Goal: Information Seeking & Learning: Find specific fact

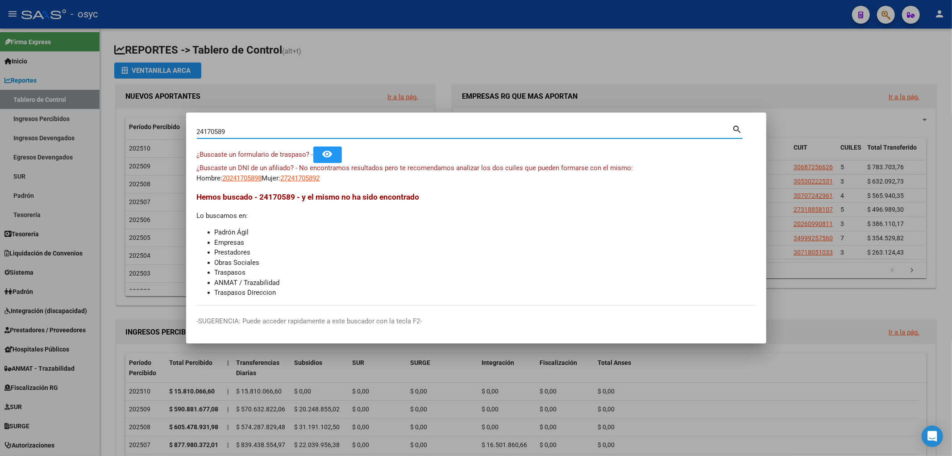
drag, startPoint x: 196, startPoint y: 127, endPoint x: 0, endPoint y: 142, distance: 196.9
click at [0, 131] on div "24170589 Buscar (apellido, dni, cuil, nro traspaso, cuit, obra social) search ¿…" at bounding box center [476, 228] width 952 height 456
type input "24370589"
click at [239, 181] on span "20243705895" at bounding box center [242, 178] width 39 height 8
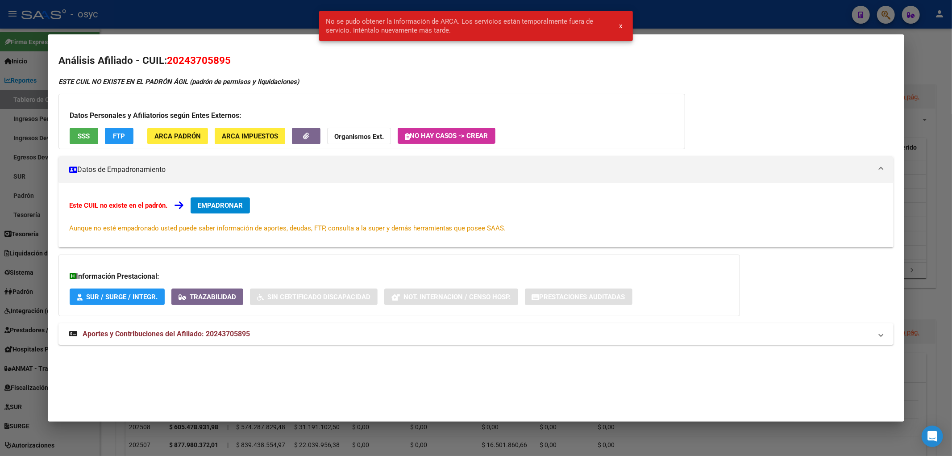
drag, startPoint x: 188, startPoint y: 62, endPoint x: 199, endPoint y: 64, distance: 11.0
click at [199, 64] on span "20243705895" at bounding box center [199, 60] width 64 height 12
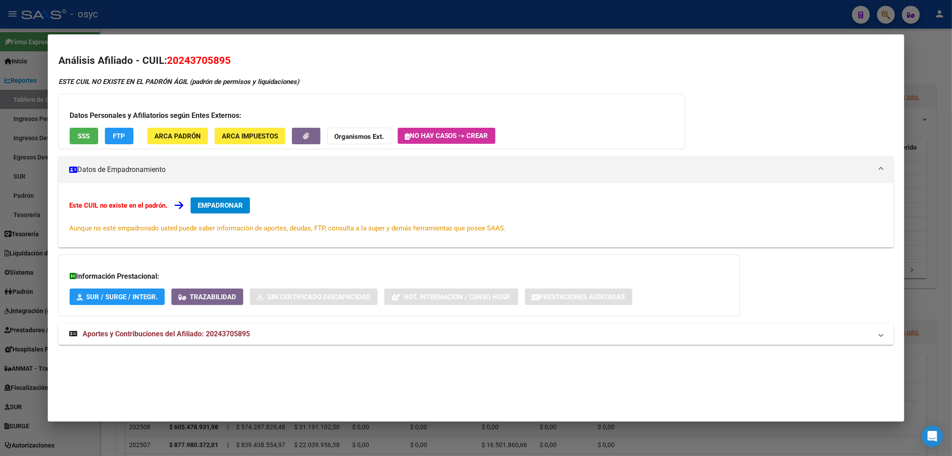
drag, startPoint x: 167, startPoint y: 63, endPoint x: 231, endPoint y: 62, distance: 63.4
click at [231, 62] on h2 "Análisis Afiliado - CUIL: 20243705895" at bounding box center [475, 60] width 835 height 15
copy span "20243705895"
drag, startPoint x: 813, startPoint y: 3, endPoint x: 855, endPoint y: 4, distance: 42.9
click at [821, 4] on div at bounding box center [476, 228] width 952 height 456
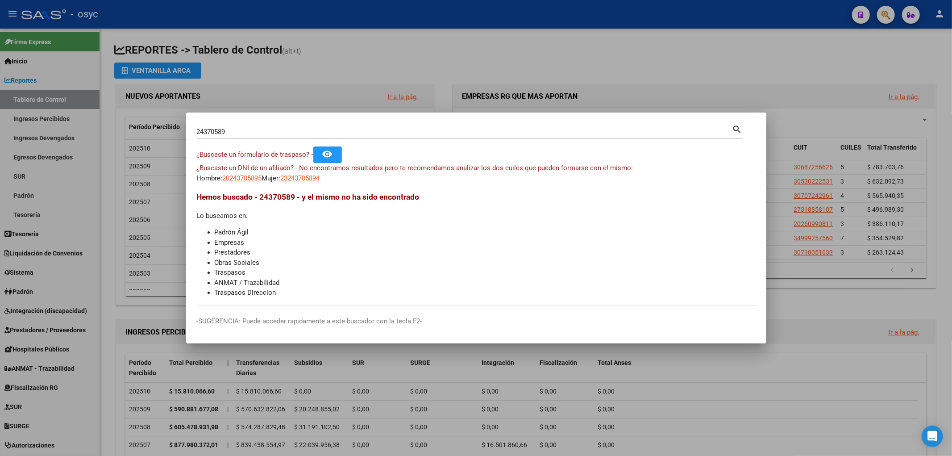
click at [883, 9] on div at bounding box center [476, 228] width 952 height 456
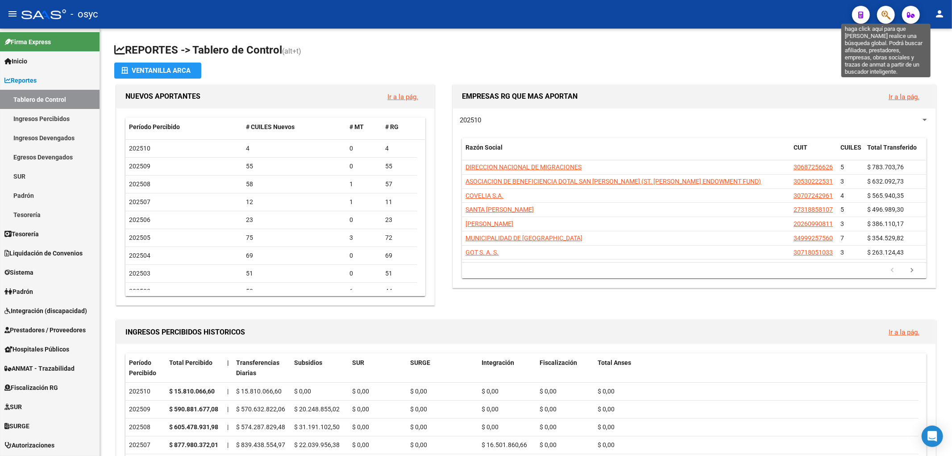
click at [884, 12] on icon "button" at bounding box center [885, 15] width 9 height 10
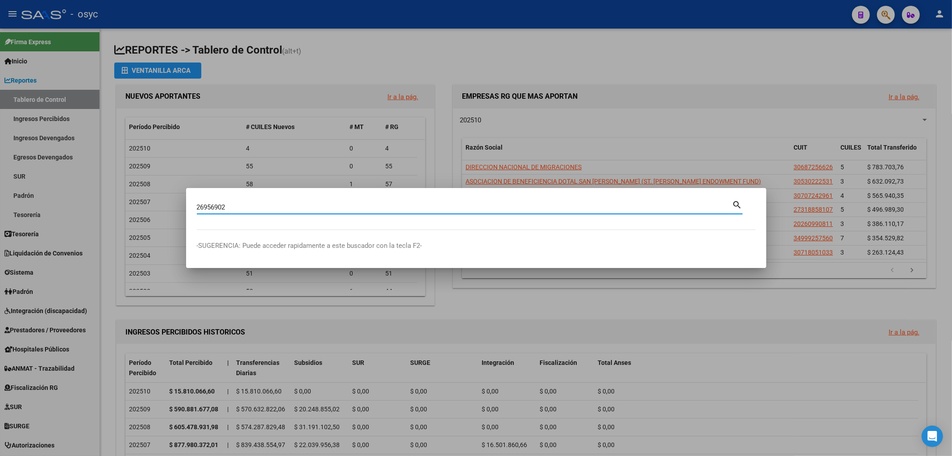
type input "26956902"
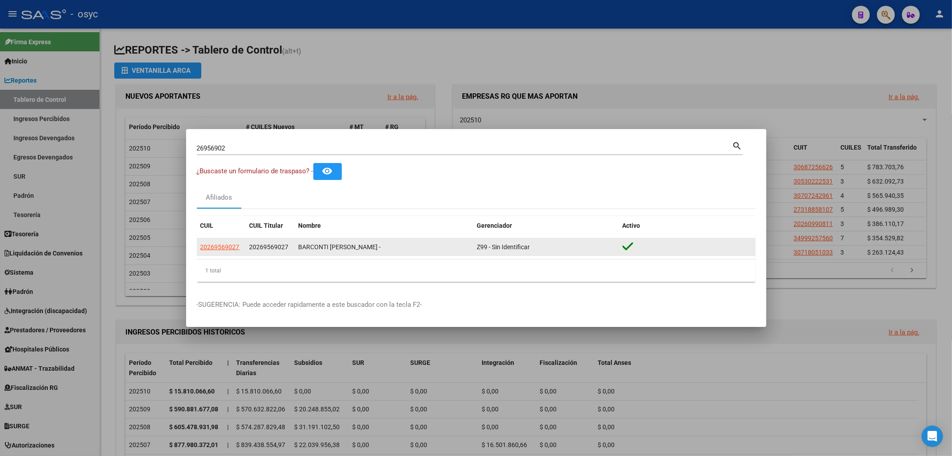
drag, startPoint x: 296, startPoint y: 249, endPoint x: 372, endPoint y: 246, distance: 75.5
click at [372, 246] on datatable-body-cell "BARCONTI [PERSON_NAME] -" at bounding box center [384, 246] width 178 height 17
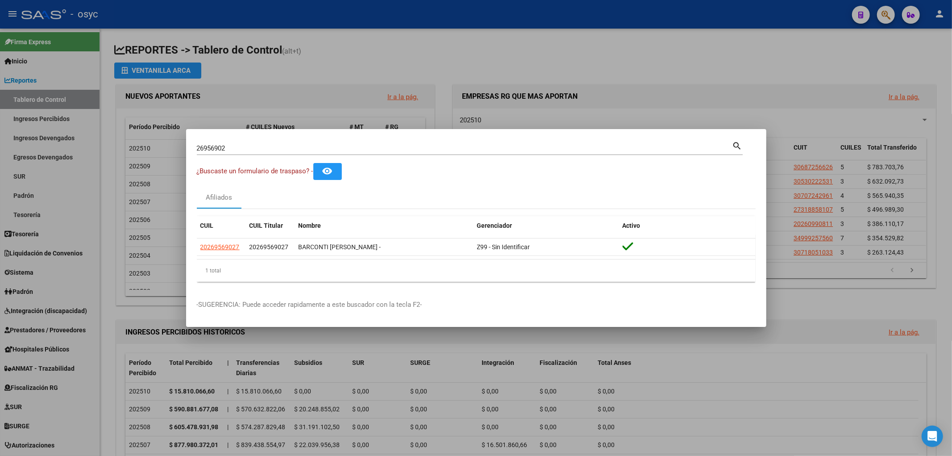
copy div "BARCONTI [PERSON_NAME]"
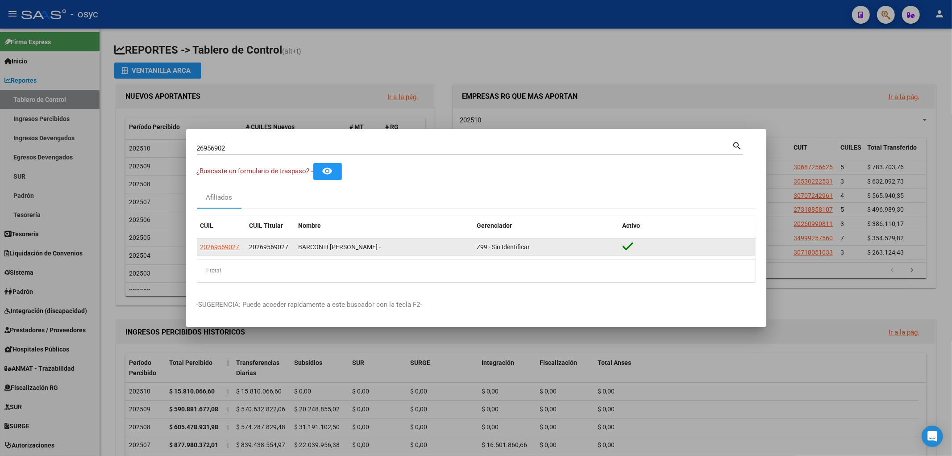
drag, startPoint x: 248, startPoint y: 248, endPoint x: 289, endPoint y: 249, distance: 41.1
click at [289, 249] on datatable-body-cell "20269569027" at bounding box center [270, 246] width 49 height 17
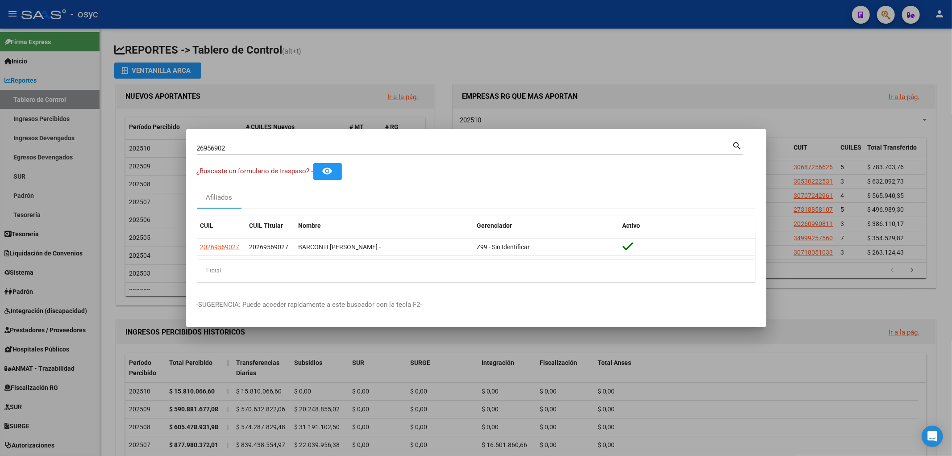
copy span "20269569027"
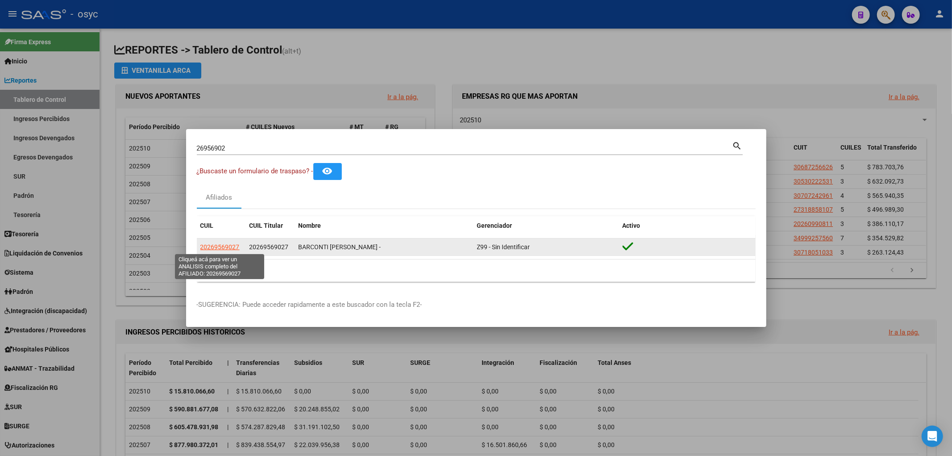
click at [225, 246] on span "20269569027" at bounding box center [219, 246] width 39 height 7
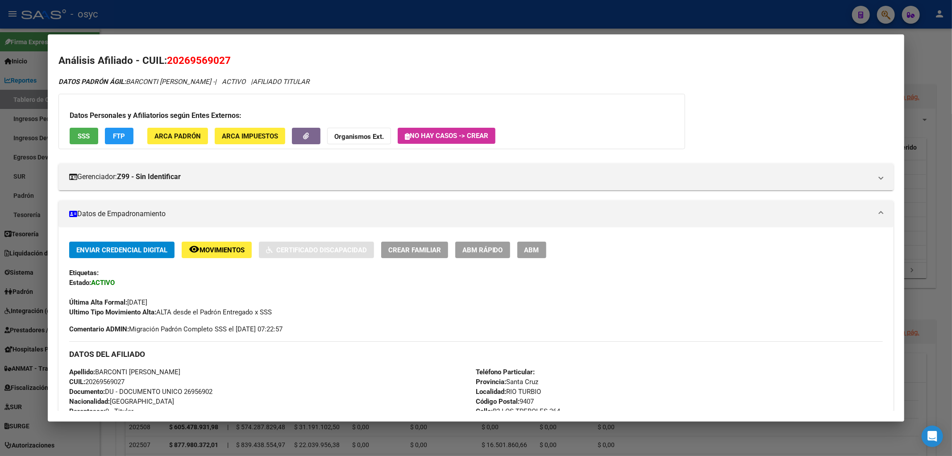
click at [124, 137] on span "FTP" at bounding box center [119, 136] width 12 height 8
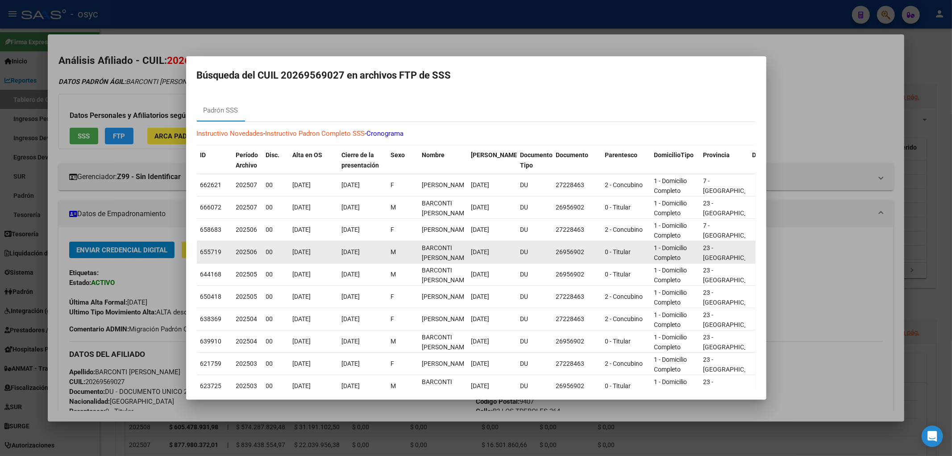
drag, startPoint x: 717, startPoint y: 257, endPoint x: 239, endPoint y: 252, distance: 477.9
click at [239, 252] on div "655719 202506 00 [DATE] [DATE] M BARCONTI [PERSON_NAME] [DATE] DU 26956902 0 - …" at bounding box center [794, 252] width 1194 height 22
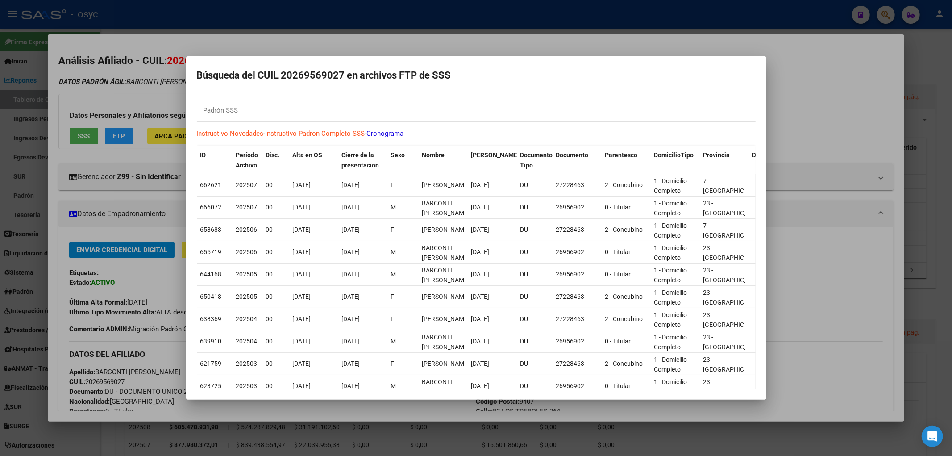
drag, startPoint x: 411, startPoint y: 52, endPoint x: 402, endPoint y: 46, distance: 11.4
click at [411, 52] on div at bounding box center [476, 228] width 952 height 456
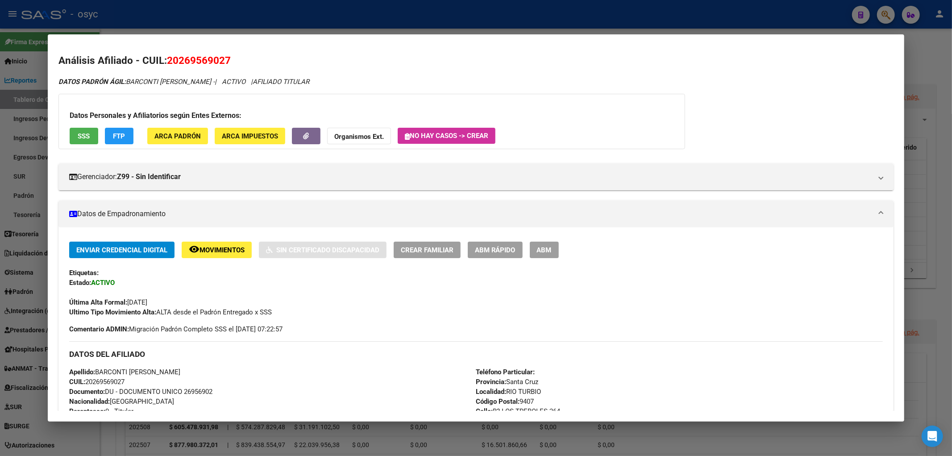
click at [173, 137] on span "ARCA Padrón" at bounding box center [177, 136] width 46 height 8
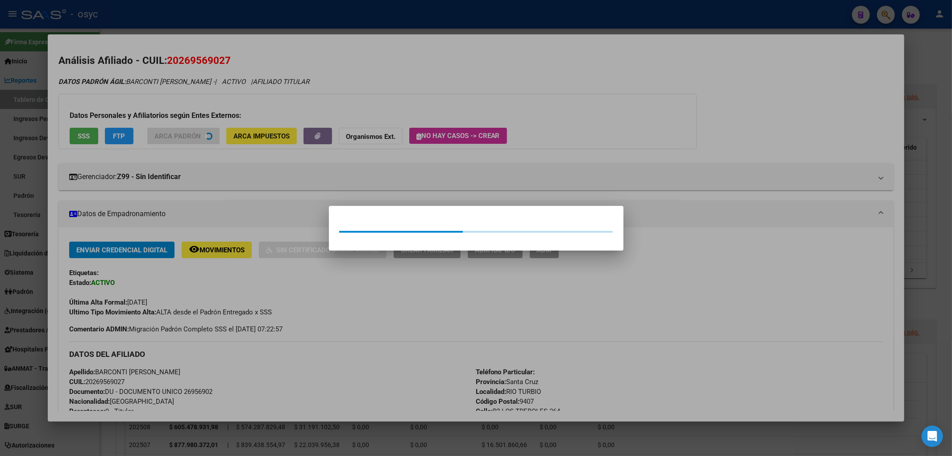
click at [219, 293] on div at bounding box center [476, 228] width 952 height 456
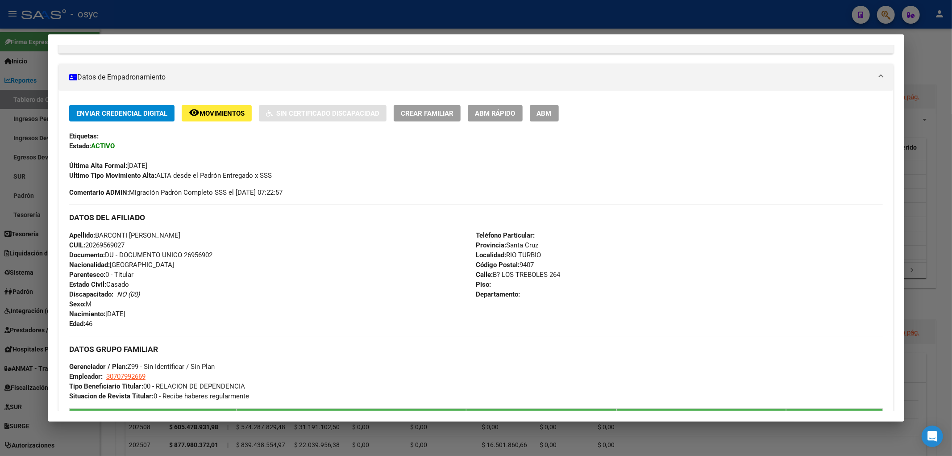
scroll to position [161, 0]
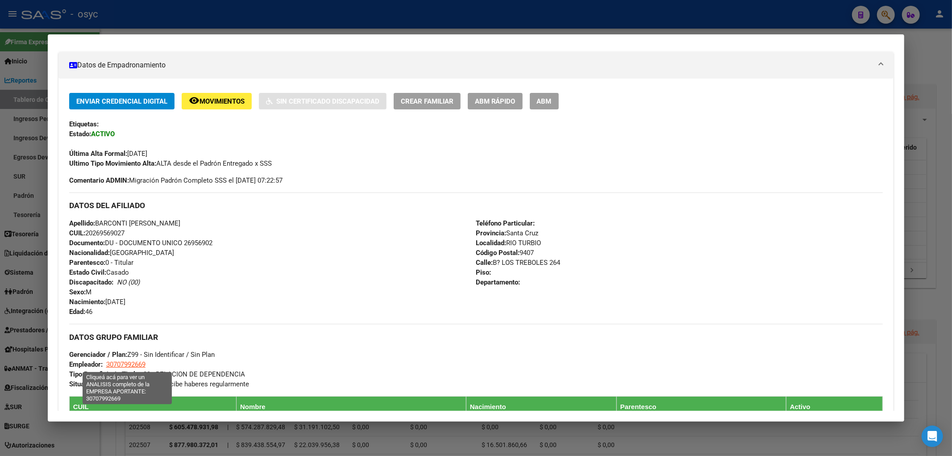
click at [139, 365] on span "30707992669" at bounding box center [125, 364] width 39 height 8
type textarea "30707992669"
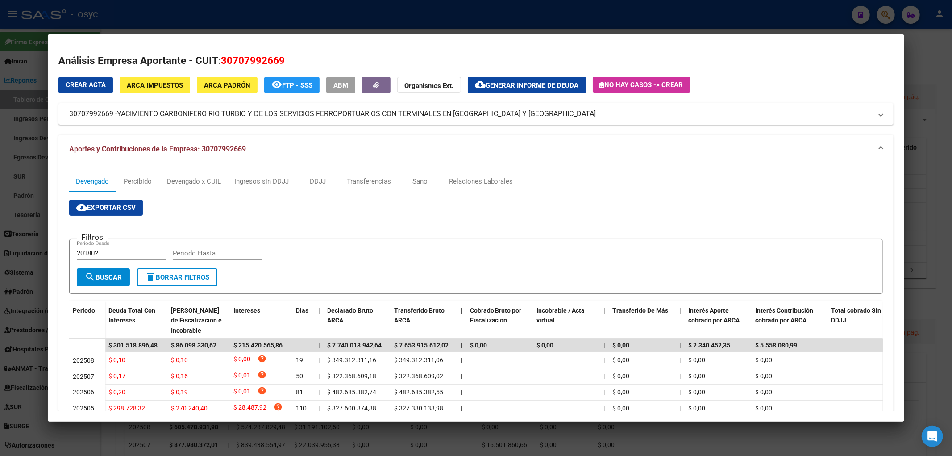
scroll to position [50, 0]
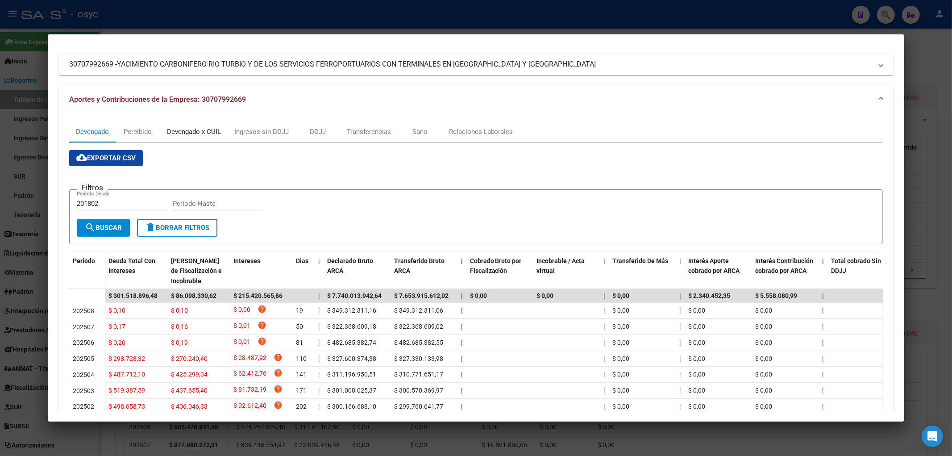
click at [199, 127] on div "Devengado x CUIL" at bounding box center [194, 132] width 54 height 10
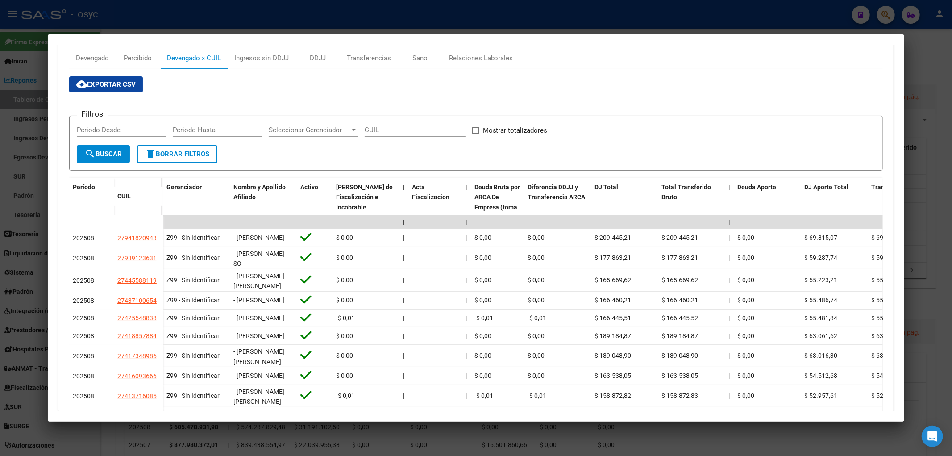
scroll to position [0, 0]
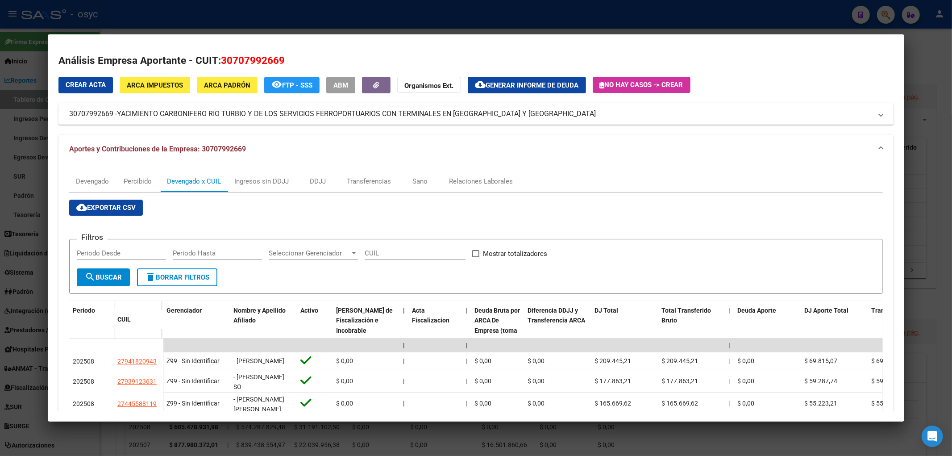
click at [185, 29] on div at bounding box center [476, 228] width 952 height 456
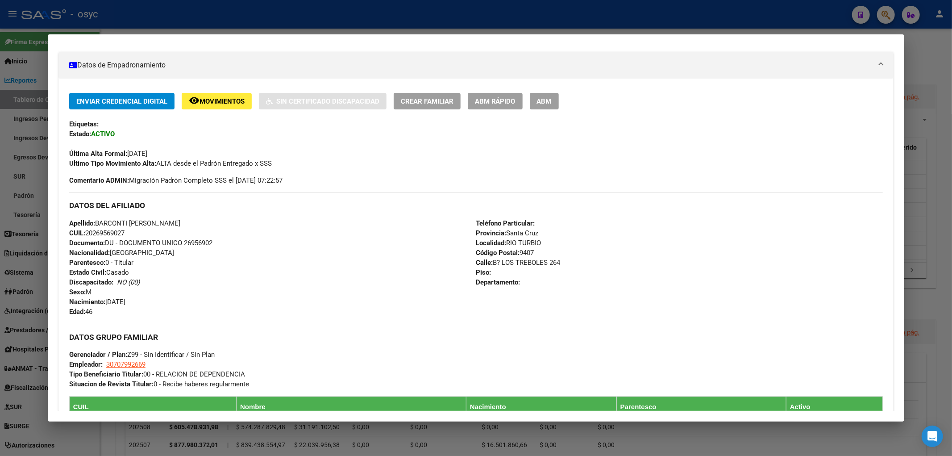
click at [278, 29] on div at bounding box center [476, 228] width 952 height 456
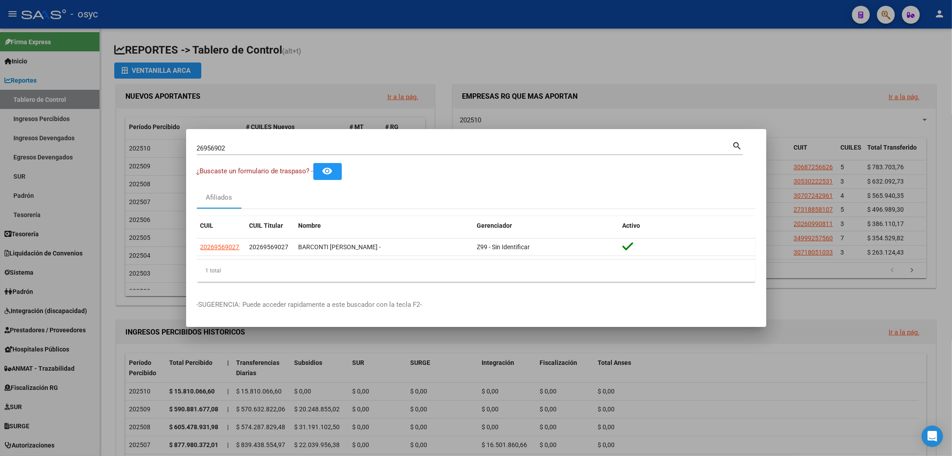
click at [299, 37] on div at bounding box center [476, 228] width 952 height 456
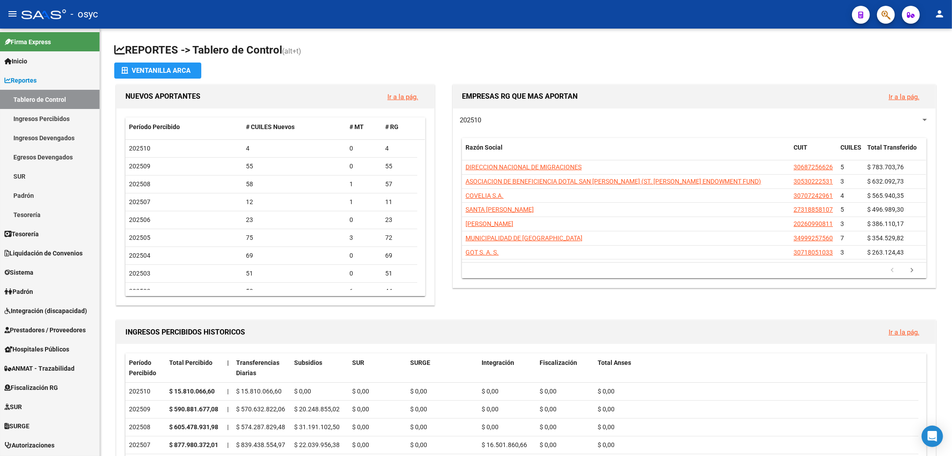
click at [885, 21] on span "button" at bounding box center [885, 15] width 9 height 18
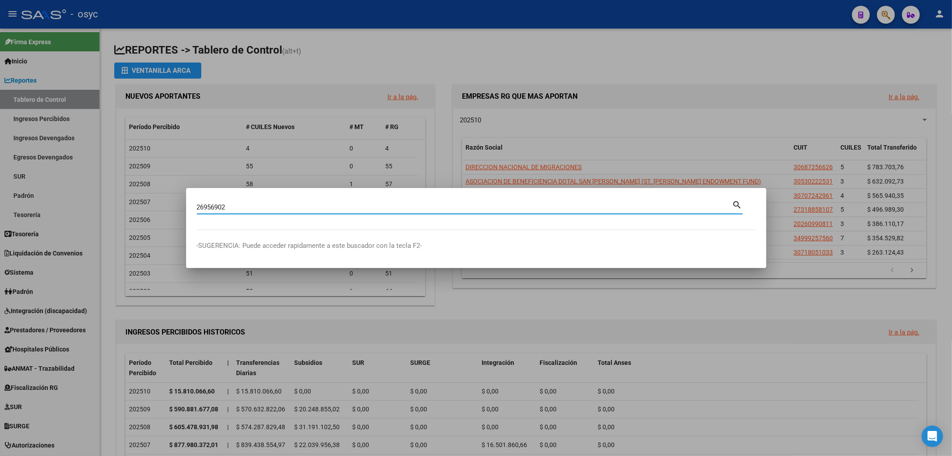
type input "26956902"
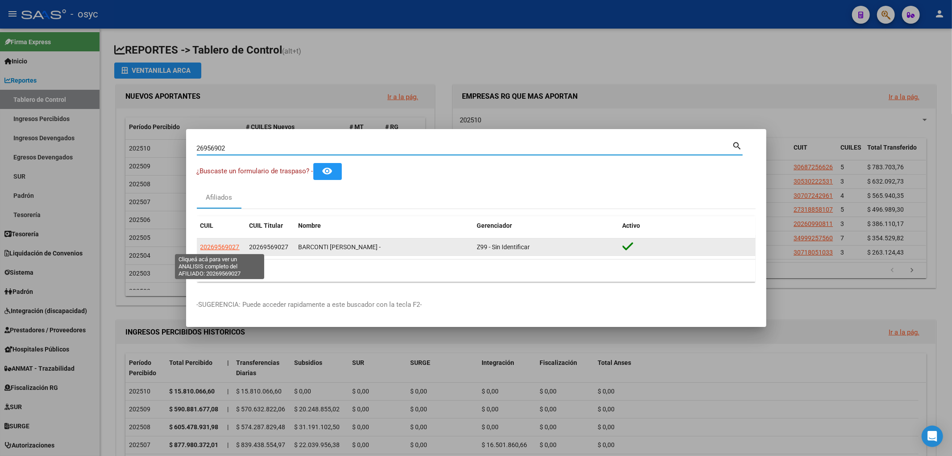
click at [227, 246] on span "20269569027" at bounding box center [219, 246] width 39 height 7
type textarea "20269569027"
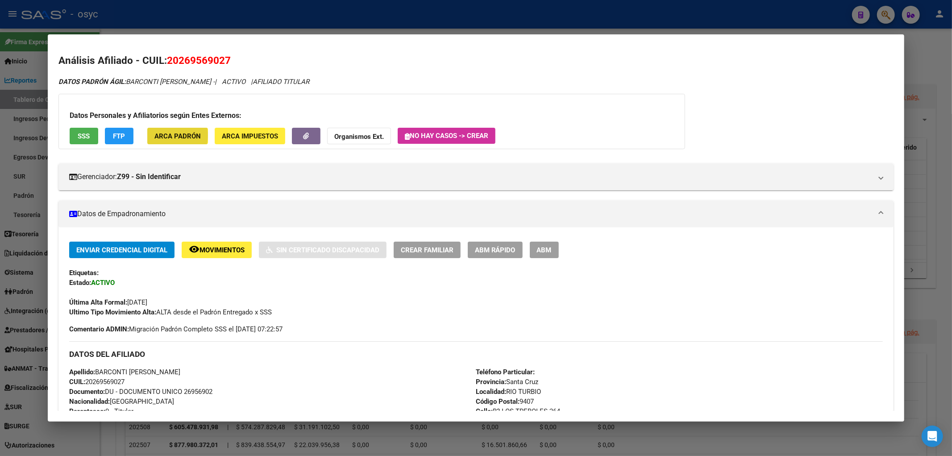
click at [170, 135] on span "ARCA Padrón" at bounding box center [177, 136] width 46 height 8
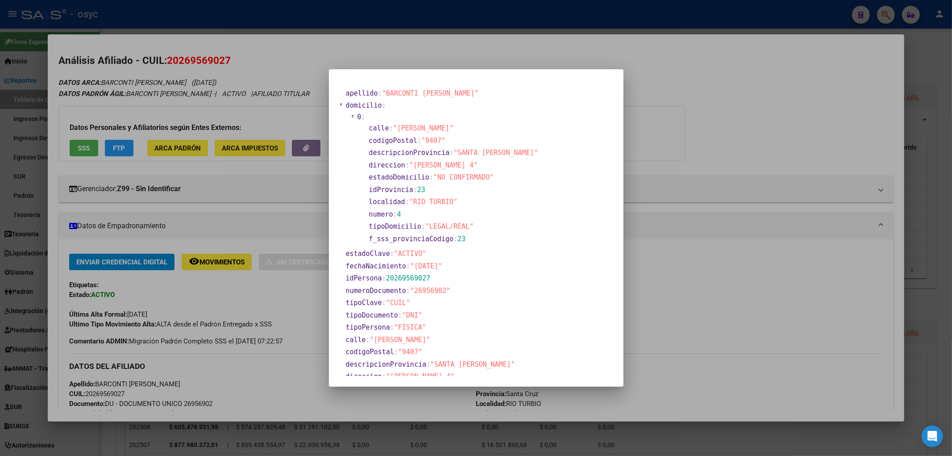
click at [114, 153] on div at bounding box center [476, 228] width 952 height 456
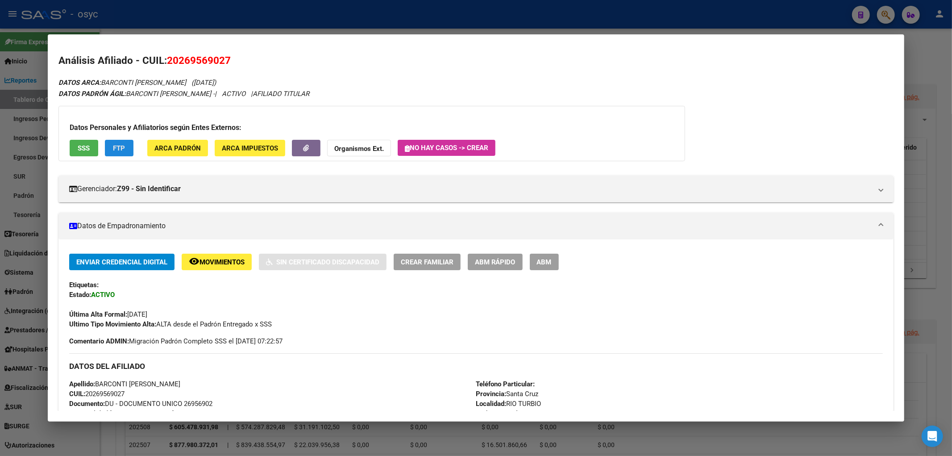
click at [114, 153] on button "FTP" at bounding box center [119, 148] width 29 height 17
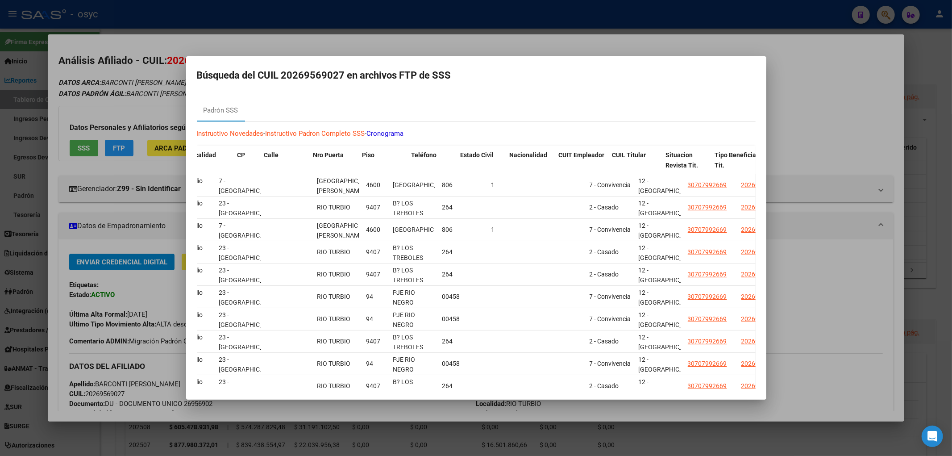
scroll to position [0, 635]
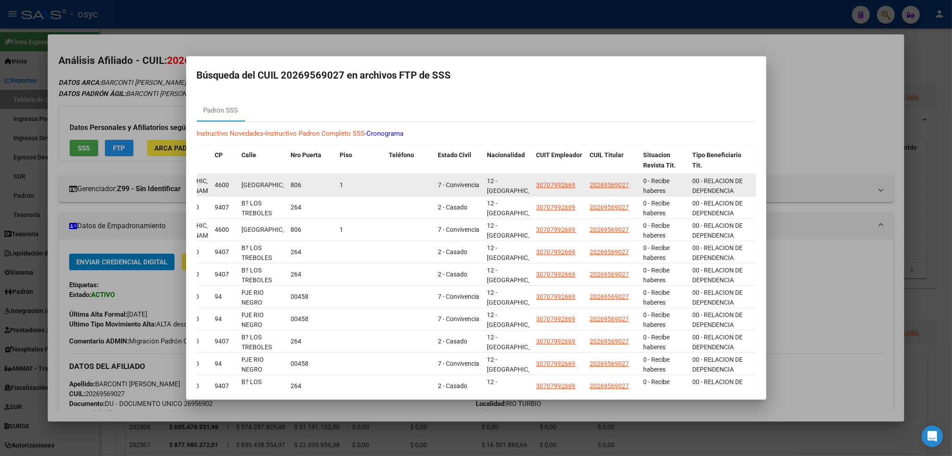
drag, startPoint x: 709, startPoint y: 183, endPoint x: 738, endPoint y: 180, distance: 29.2
click at [738, 180] on div "662621 202507 00 [DATE] [DATE] [PERSON_NAME] [DATE] DU 27228463 2 - Concubino 1…" at bounding box center [158, 185] width 1194 height 22
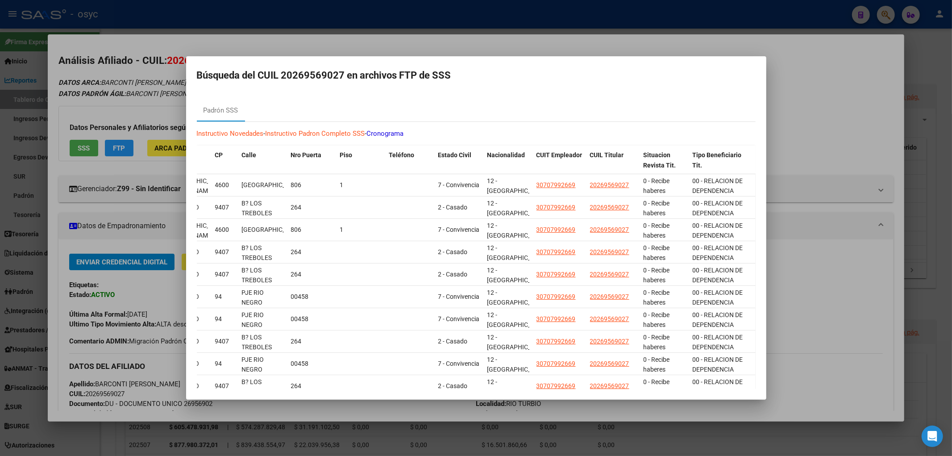
click at [787, 69] on div at bounding box center [476, 228] width 952 height 456
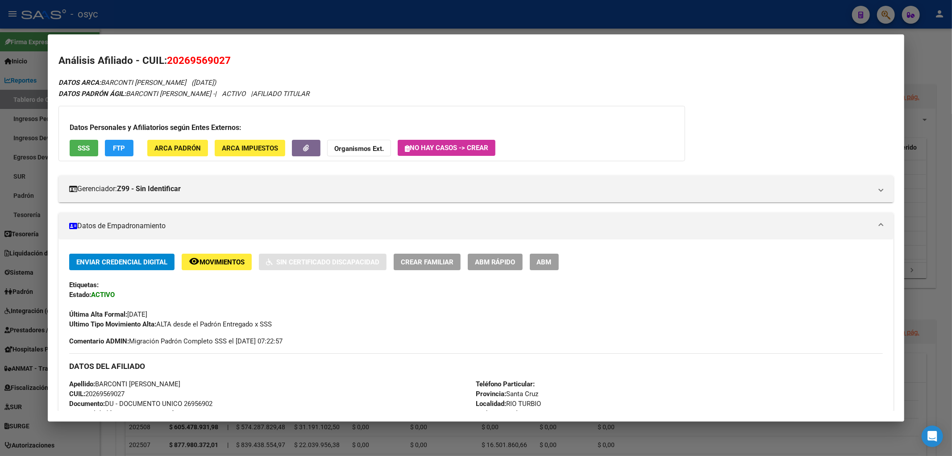
click at [680, 16] on div at bounding box center [476, 228] width 952 height 456
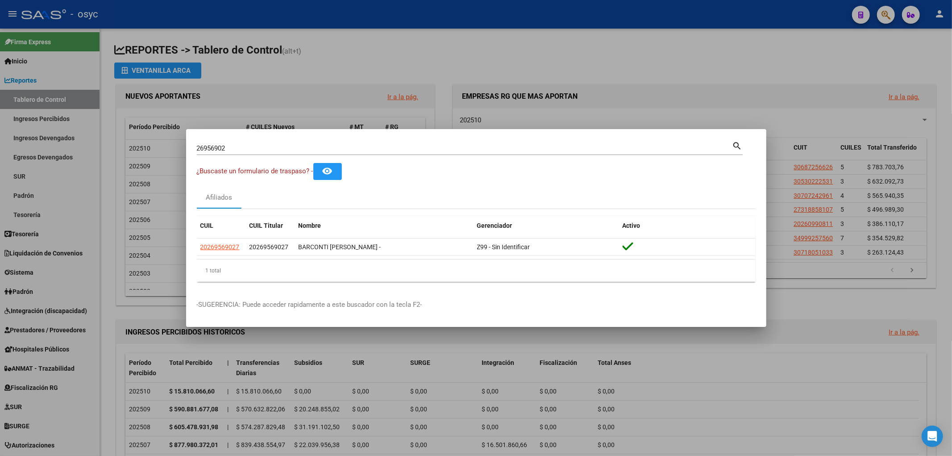
click at [386, 15] on div at bounding box center [476, 228] width 952 height 456
